Goal: Transaction & Acquisition: Purchase product/service

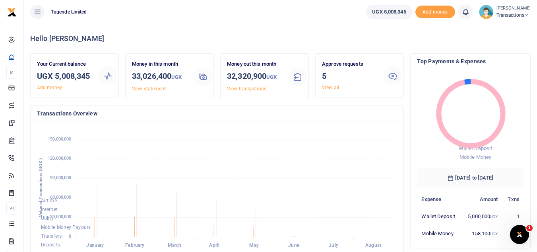
scroll to position [6, 6]
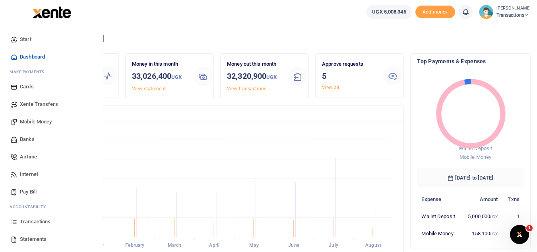
click at [45, 119] on span "Mobile Money" at bounding box center [36, 122] width 32 height 8
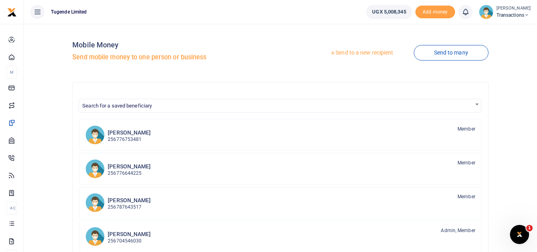
click at [372, 53] on link "Send to a new recipient" at bounding box center [362, 53] width 104 height 14
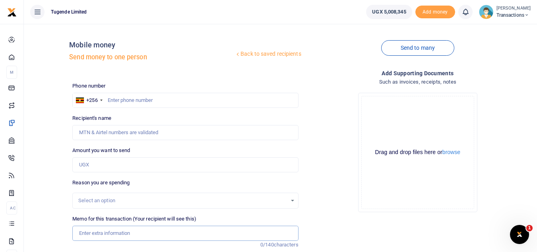
click at [117, 232] on input "Memo for this transaction (Your recipient will see this)" at bounding box center [185, 232] width 226 height 15
paste input "UGA909L"
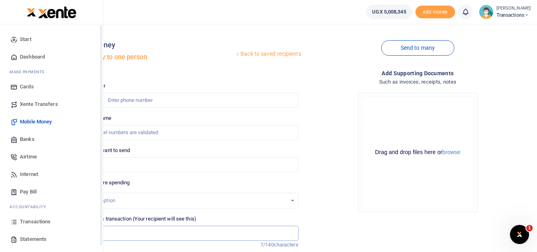
type input "UGA909L"
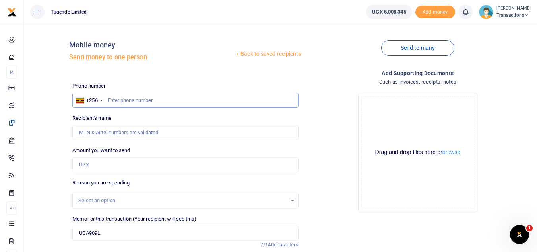
click at [138, 95] on input "text" at bounding box center [185, 100] width 226 height 15
paste input "772770520"
type input "772770520"
type input "Jonah Elilu"
type input "772770520"
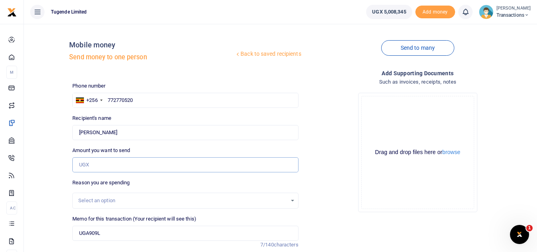
click at [90, 165] on input "Amount you want to send" at bounding box center [185, 164] width 226 height 15
paste input "40,000"
type input "40,000"
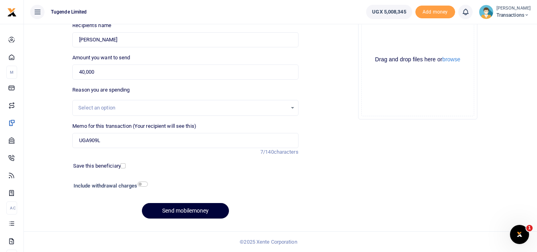
click at [178, 212] on button "Send mobilemoney" at bounding box center [185, 210] width 87 height 15
